Goal: Find specific page/section: Find specific page/section

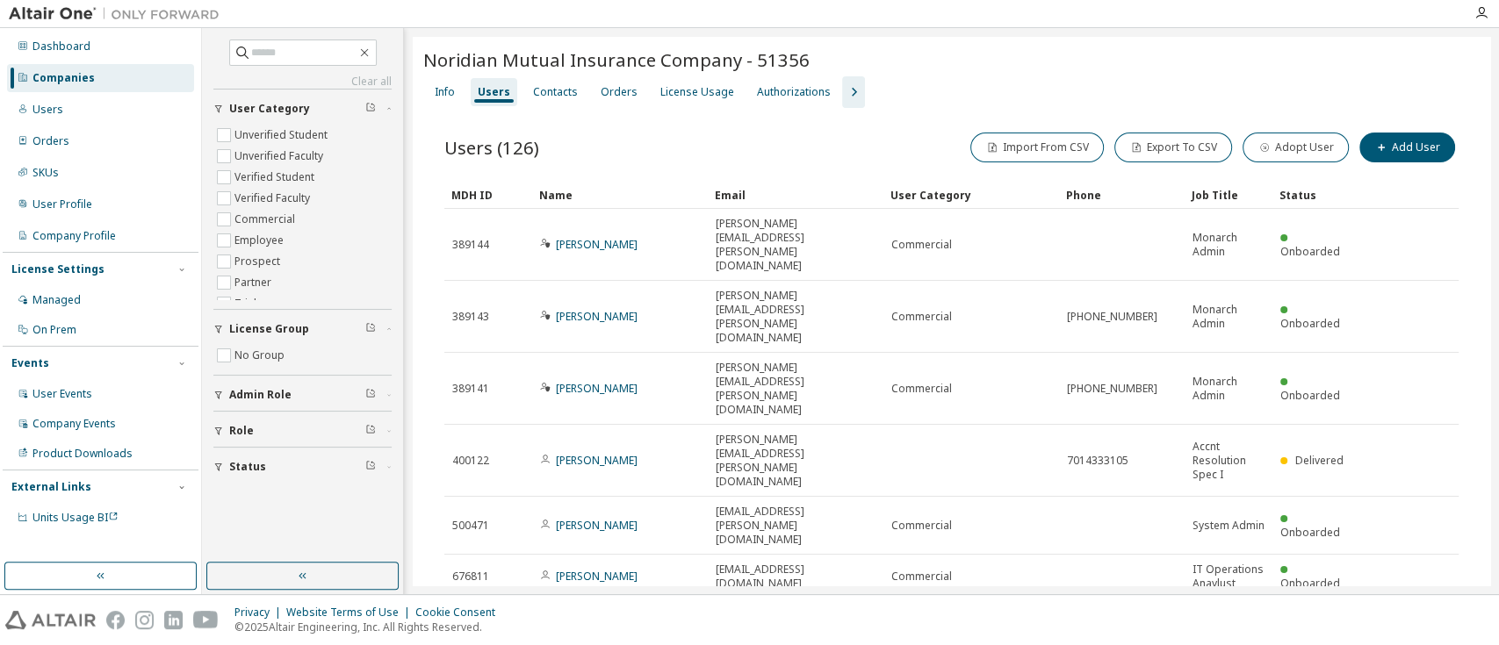
click at [988, 605] on div "Privacy Website Terms of Use Cookie Consent © 2025 Altair Engineering, Inc. All…" at bounding box center [749, 620] width 1499 height 50
click at [121, 69] on div "Companies" at bounding box center [100, 78] width 187 height 28
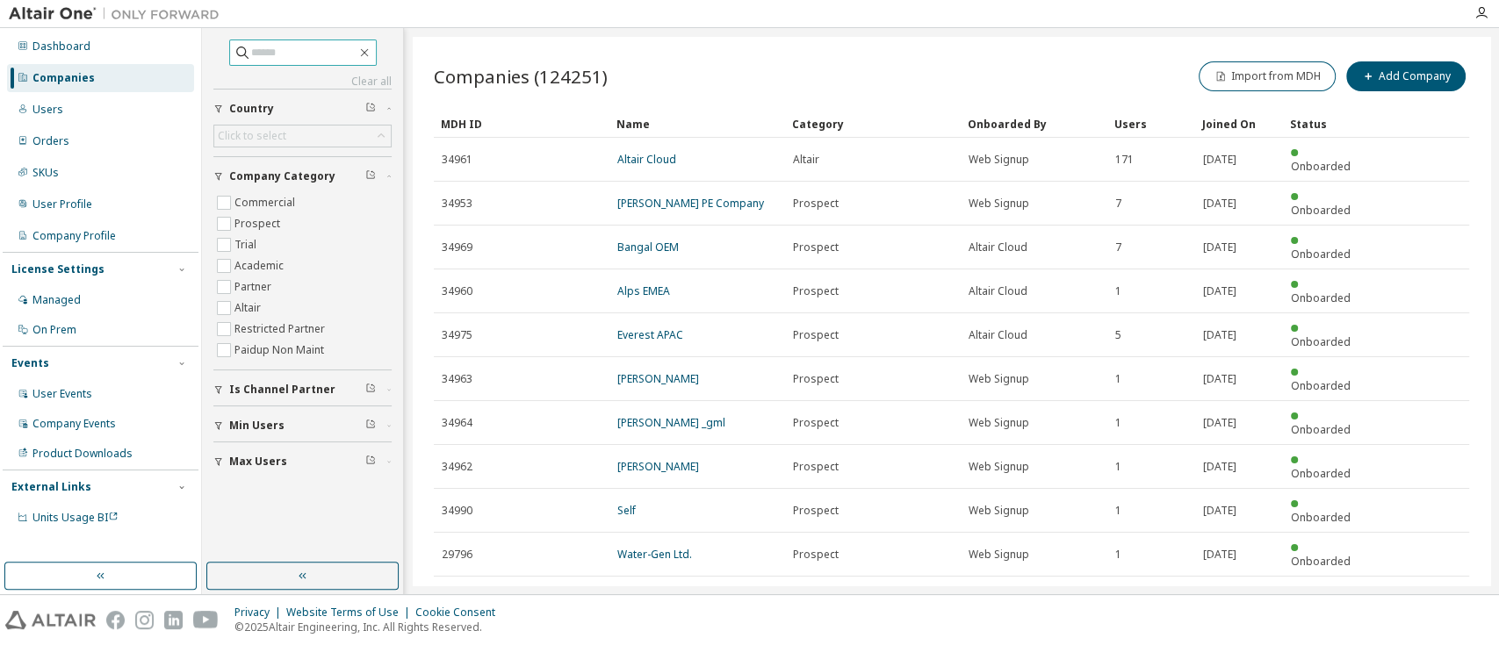
click at [284, 54] on input "text" at bounding box center [303, 53] width 105 height 18
type input "*******"
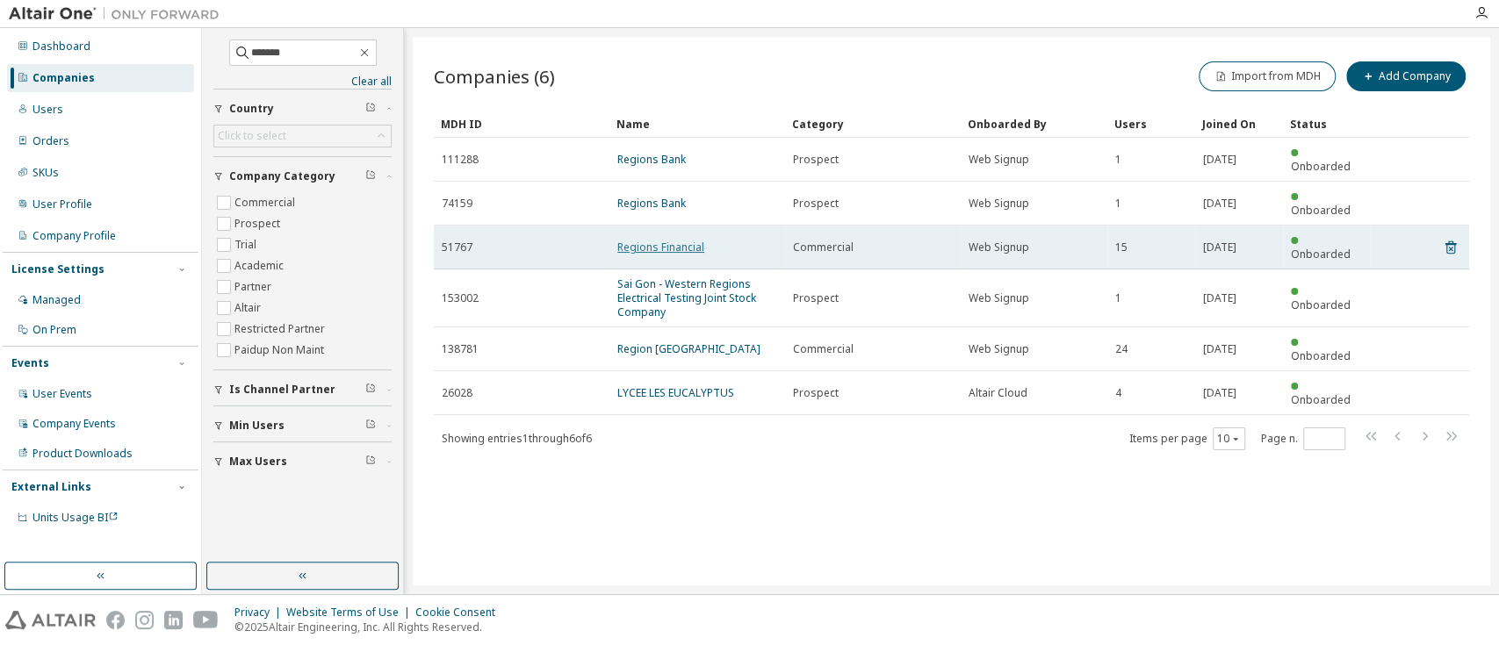
click at [628, 240] on link "Regions Financial" at bounding box center [660, 247] width 87 height 15
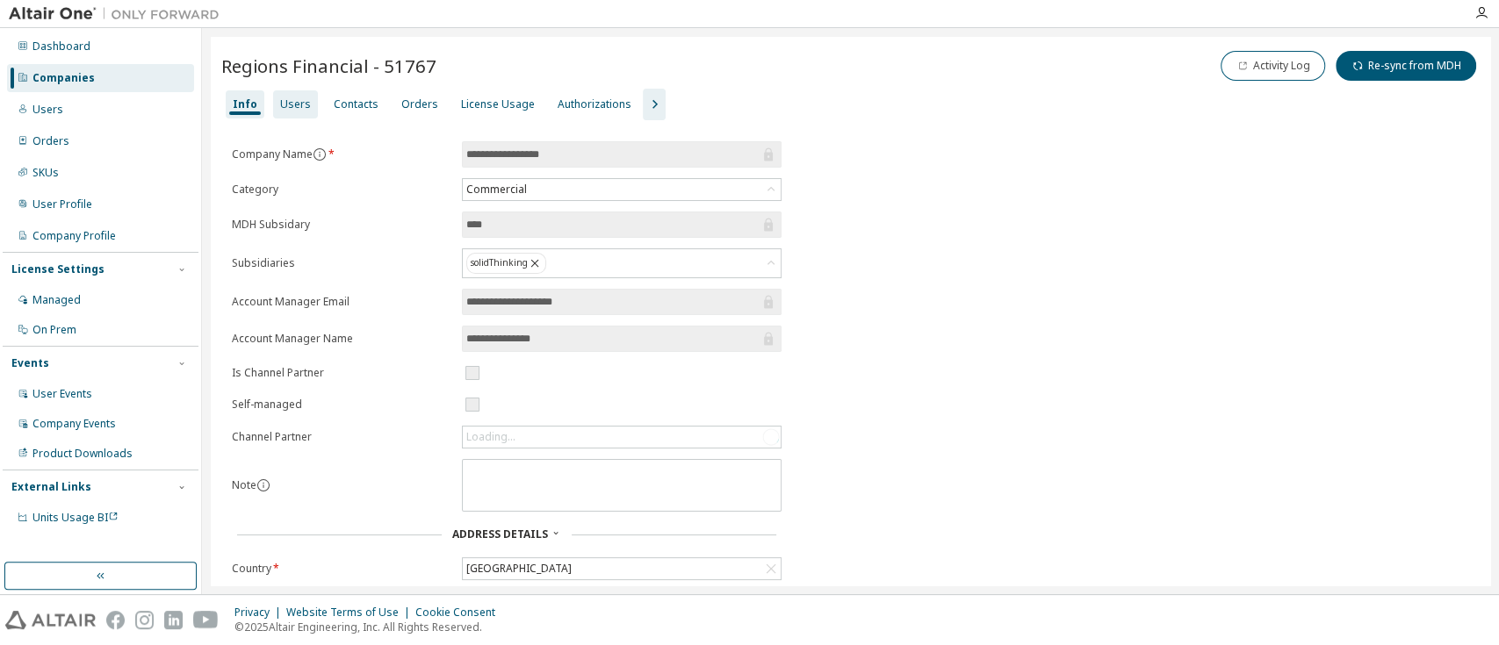
click at [291, 106] on div "Users" at bounding box center [295, 104] width 31 height 14
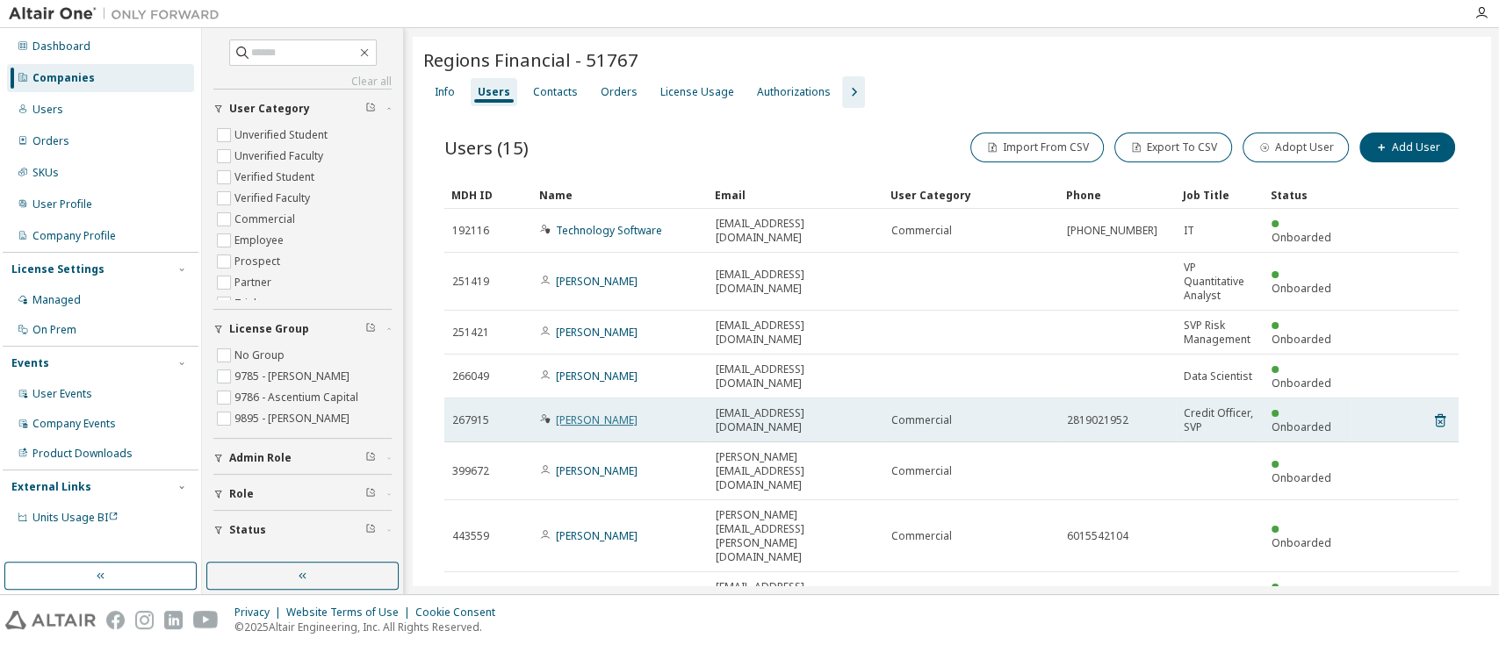
scroll to position [84, 0]
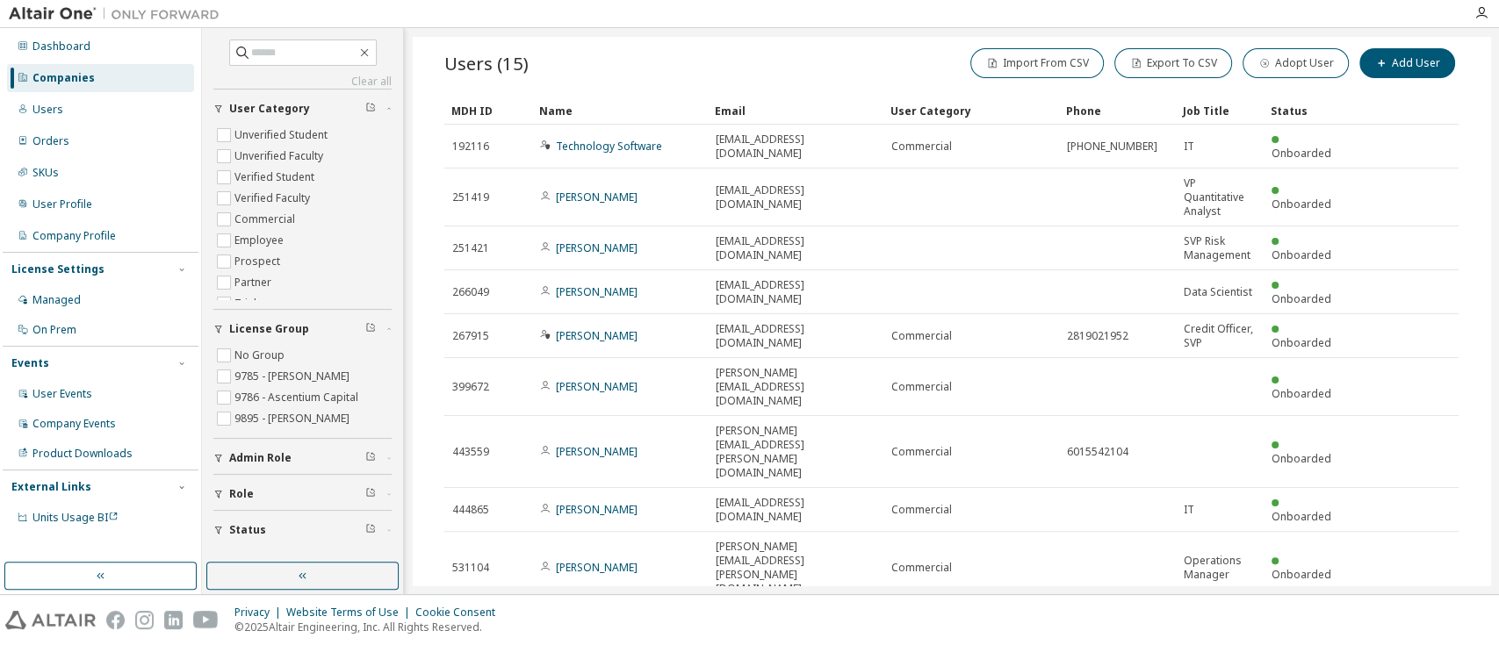
type input "*"
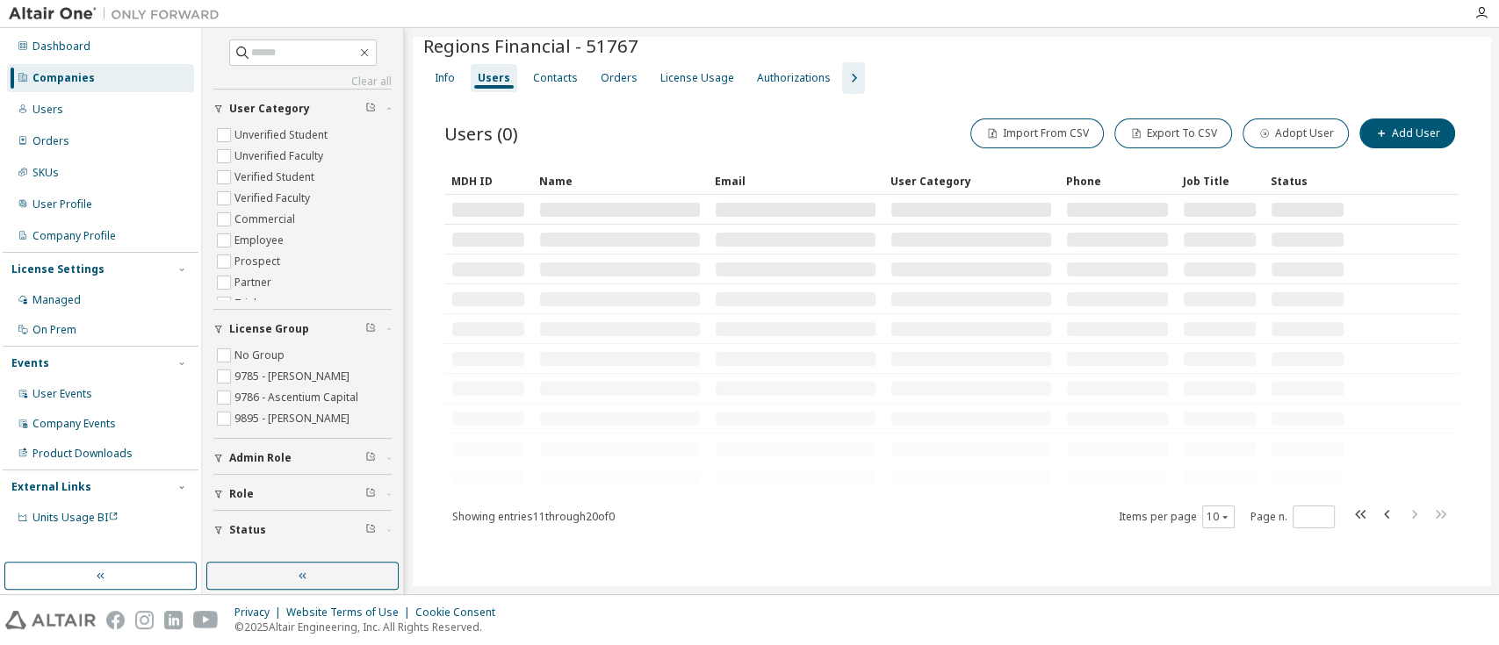
scroll to position [0, 0]
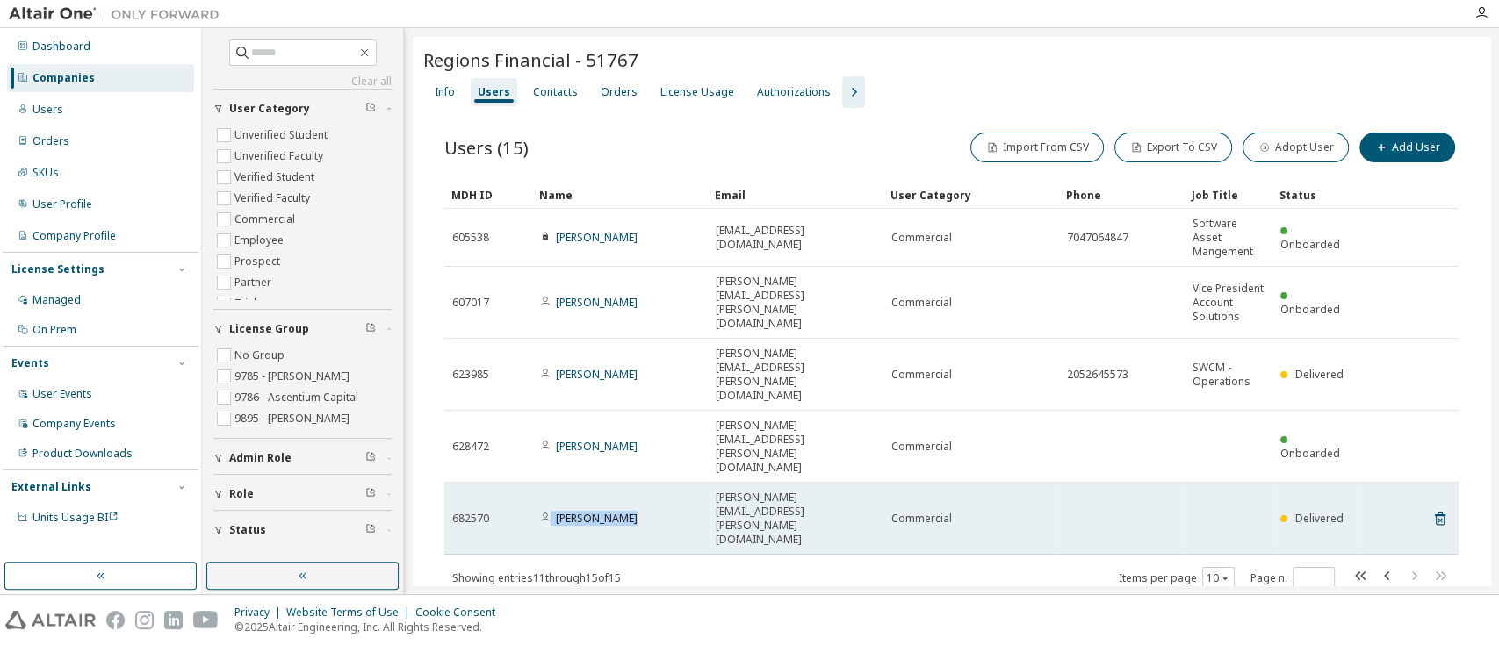
drag, startPoint x: 623, startPoint y: 414, endPoint x: 551, endPoint y: 420, distance: 72.2
click at [551, 483] on td "[PERSON_NAME]" at bounding box center [620, 519] width 176 height 72
